Goal: Navigation & Orientation: Go to known website

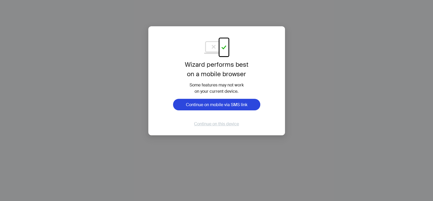
click at [201, 124] on span "Continue on this device" at bounding box center [216, 124] width 45 height 6
